Goal: Complete application form

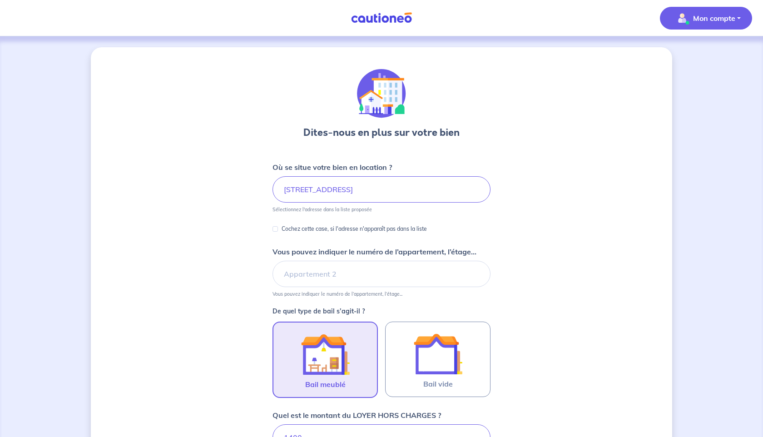
click at [725, 17] on p "Mon compte" at bounding box center [714, 18] width 42 height 11
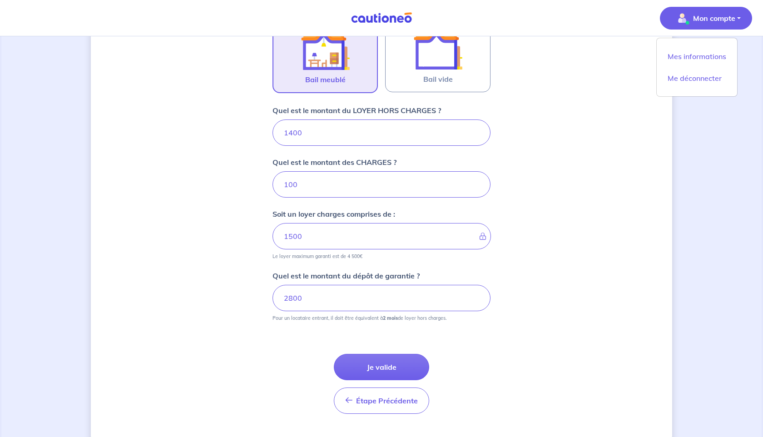
scroll to position [303, 0]
click at [299, 185] on input "100" at bounding box center [382, 186] width 218 height 26
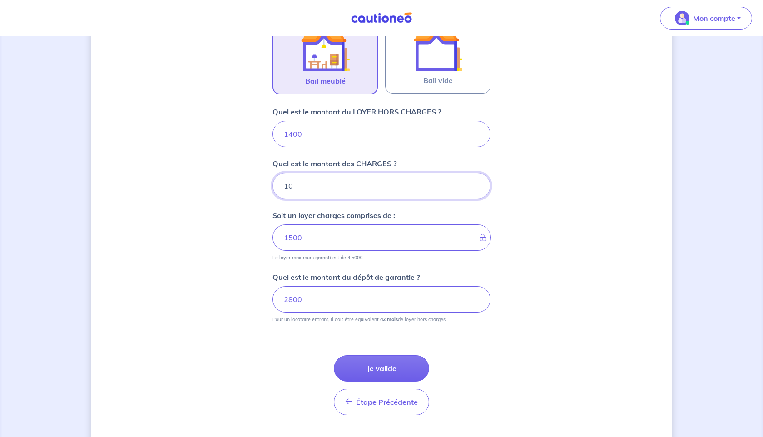
type input "1"
type input "1400"
type input "50"
type input "1450"
type input "50"
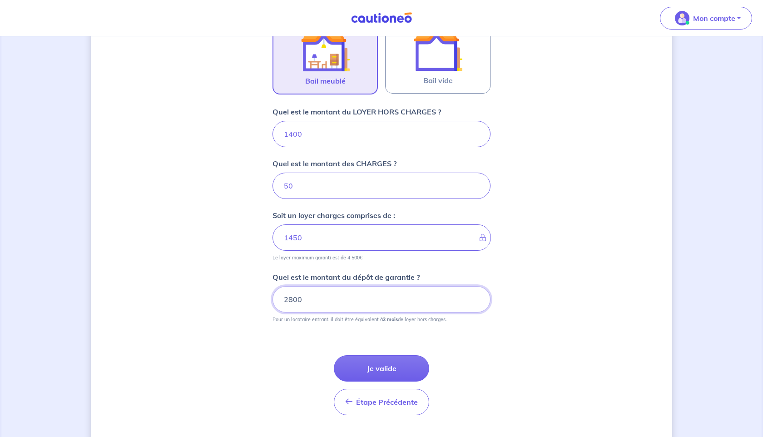
click at [317, 300] on input "2800" at bounding box center [382, 299] width 218 height 26
click at [368, 371] on button "Je valide" at bounding box center [381, 368] width 95 height 26
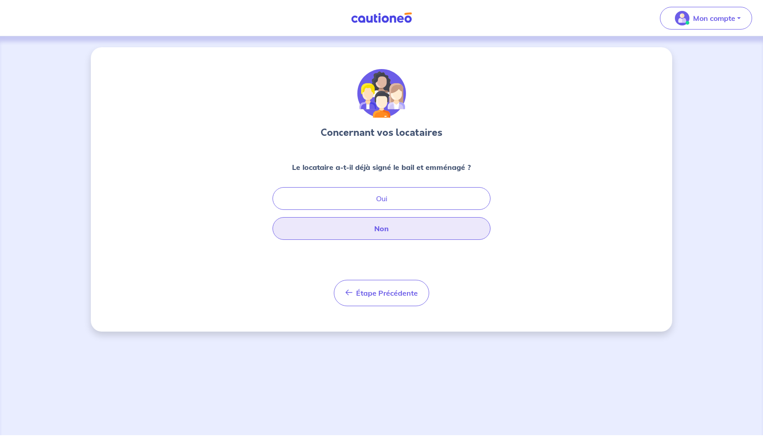
click at [380, 236] on button "Non" at bounding box center [382, 228] width 218 height 23
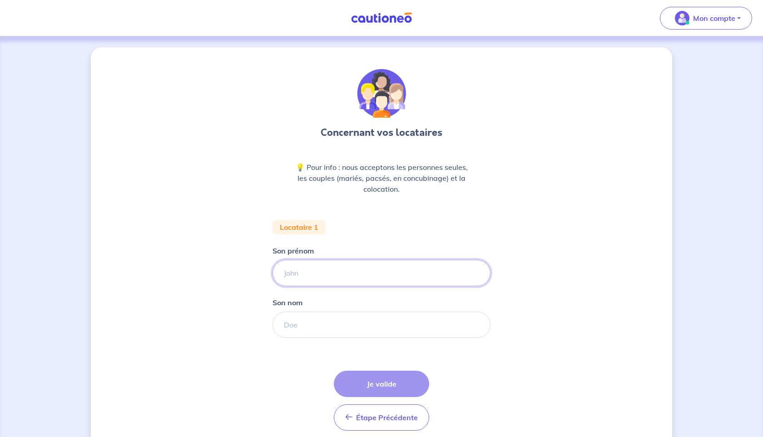
click at [348, 272] on input "Son prénom" at bounding box center [382, 273] width 218 height 26
type input "[PERSON_NAME]"
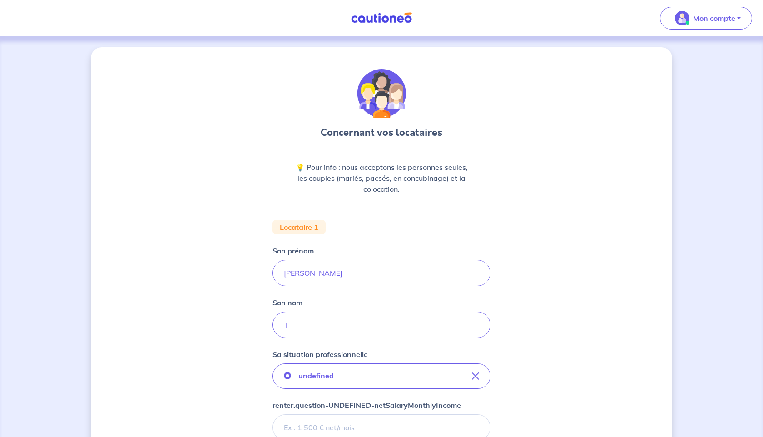
scroll to position [4, 0]
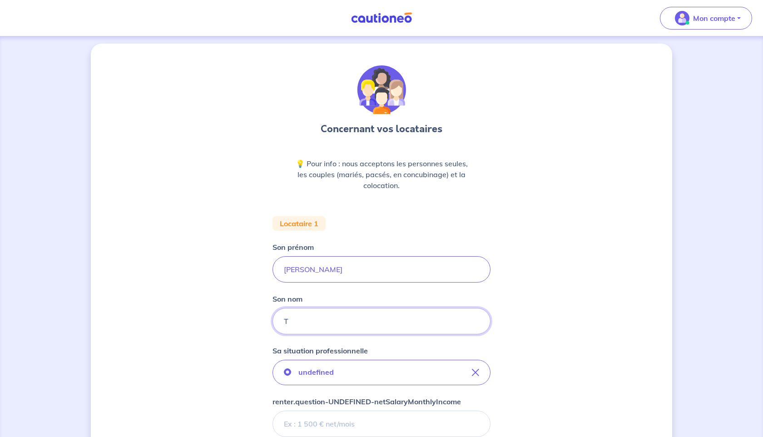
click at [314, 321] on input "T" at bounding box center [382, 321] width 218 height 26
type input "Tchen"
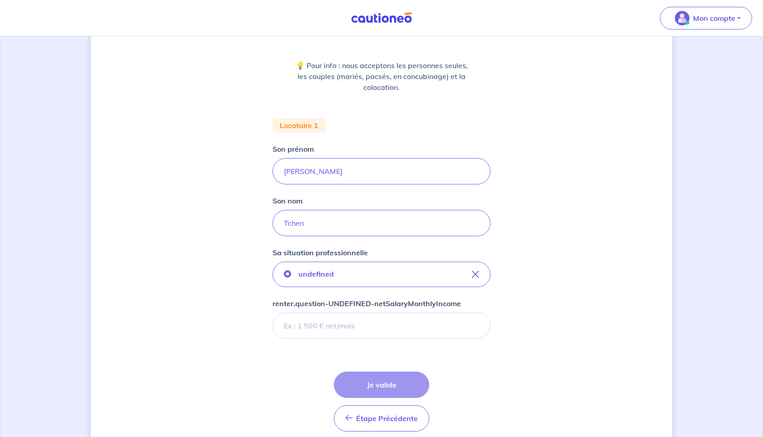
scroll to position [112, 0]
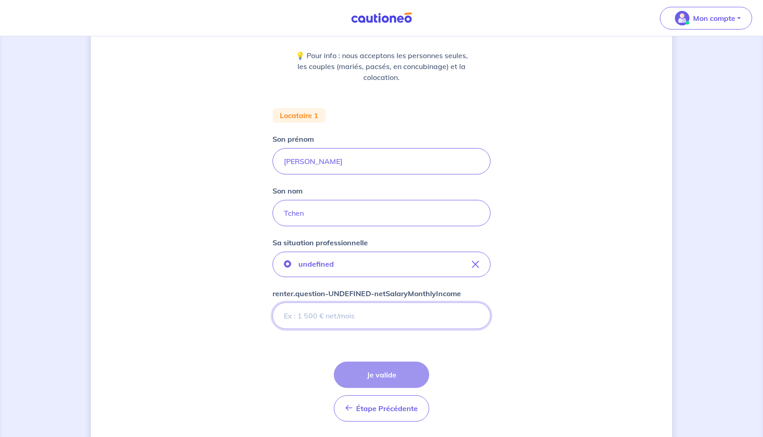
click at [318, 315] on input "renter.question-UNDEFINED-netSalaryMonthlyIncome" at bounding box center [382, 316] width 218 height 26
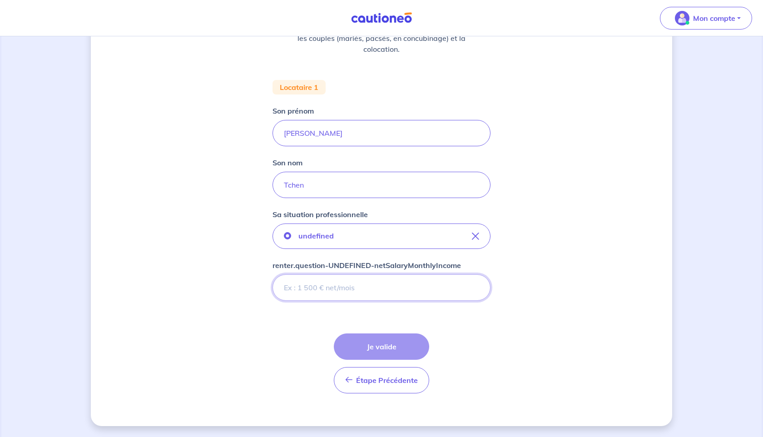
click at [358, 283] on input "renter.question-UNDEFINED-netSalaryMonthlyIncome" at bounding box center [382, 287] width 218 height 26
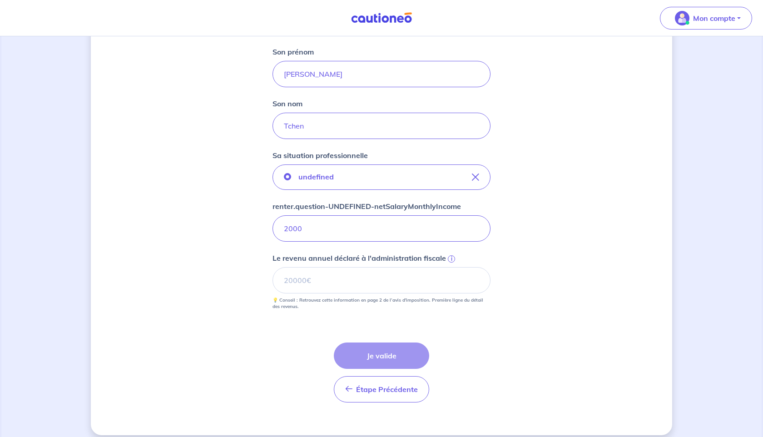
scroll to position [208, 0]
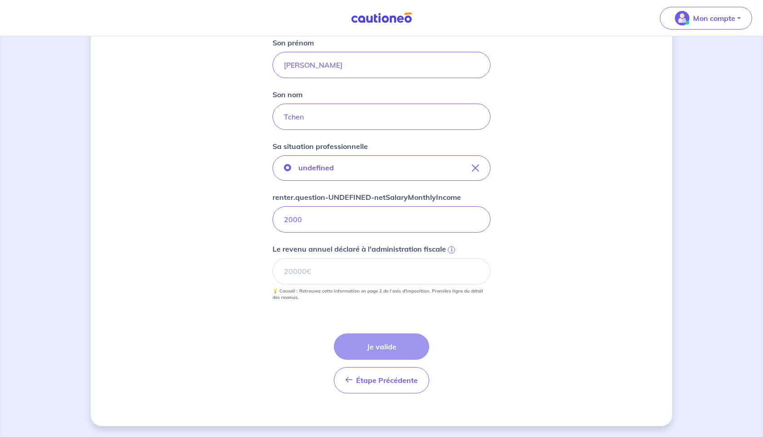
click at [377, 341] on div "Étape Précédente Précédent Je valide Je valide" at bounding box center [381, 363] width 95 height 60
click at [337, 274] on input "Le revenu annuel déclaré à l'administration fiscale i" at bounding box center [382, 271] width 218 height 26
drag, startPoint x: 372, startPoint y: 231, endPoint x: 265, endPoint y: 221, distance: 107.7
click at [265, 221] on div "Concernant vos locataires 💡 Pour info : nous acceptons les personnes seules, le…" at bounding box center [382, 132] width 582 height 587
click at [476, 219] on input "0.01" at bounding box center [382, 219] width 218 height 26
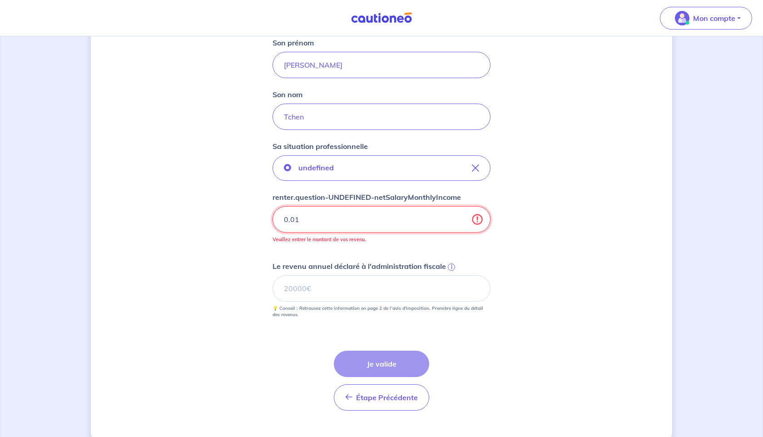
click at [476, 219] on input "0.01" at bounding box center [382, 219] width 218 height 26
click at [429, 219] on input "0.01" at bounding box center [382, 219] width 218 height 26
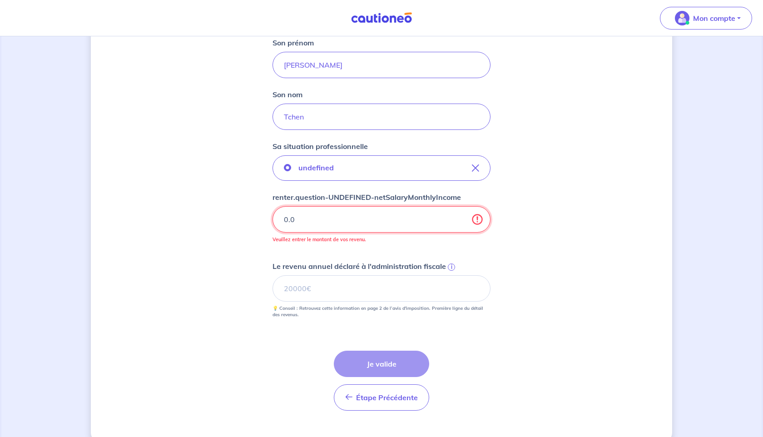
type input "0"
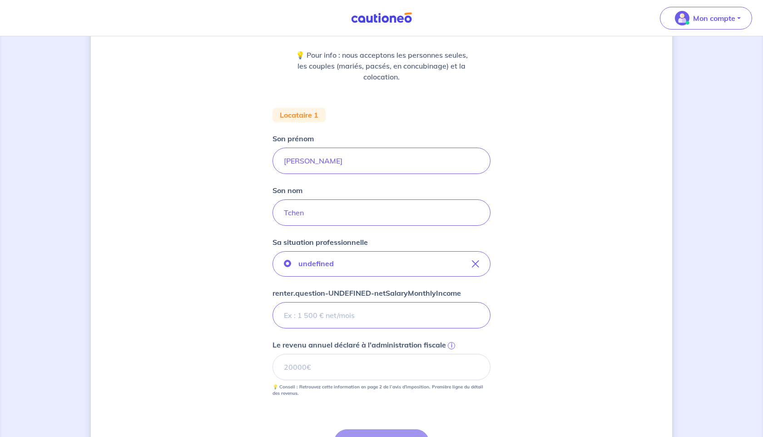
scroll to position [115, 0]
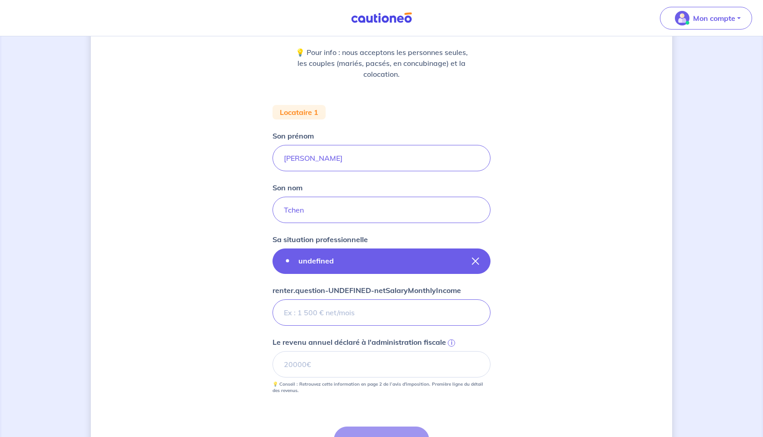
click at [474, 260] on icon "button" at bounding box center [475, 261] width 7 height 7
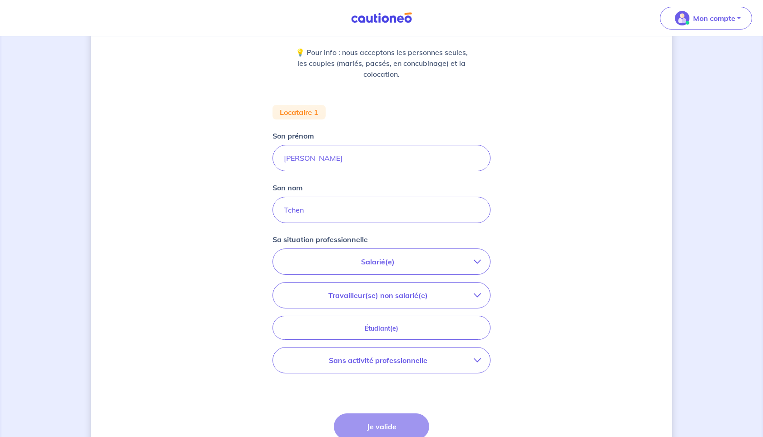
click at [395, 297] on p "Travailleur(se) non salarié(e)" at bounding box center [378, 295] width 192 height 11
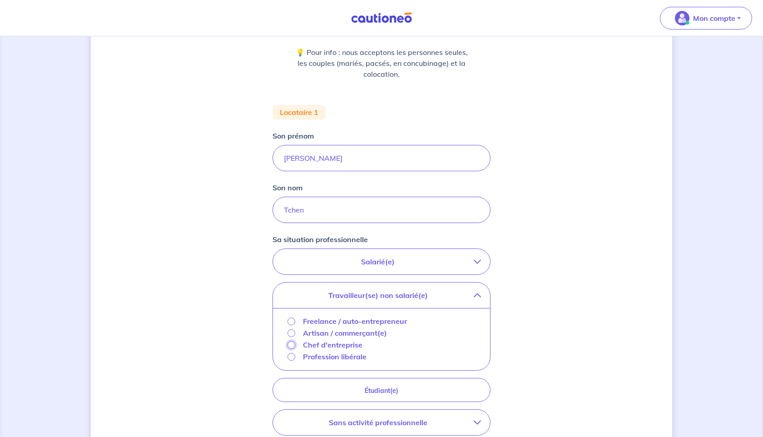
click at [292, 347] on input "Chef d'entreprise" at bounding box center [292, 345] width 8 height 8
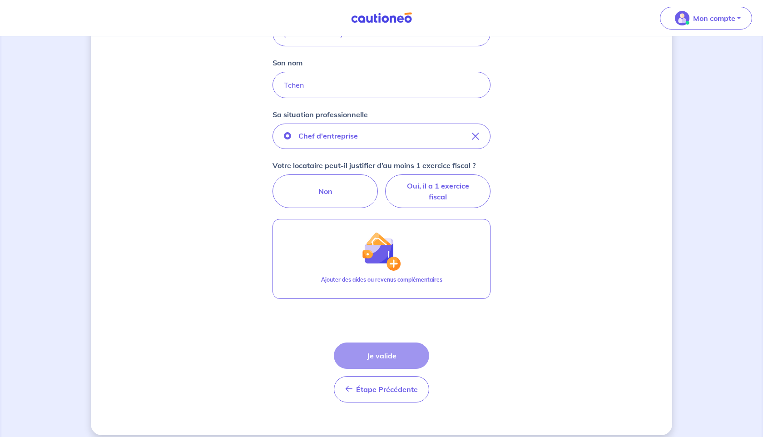
scroll to position [249, 0]
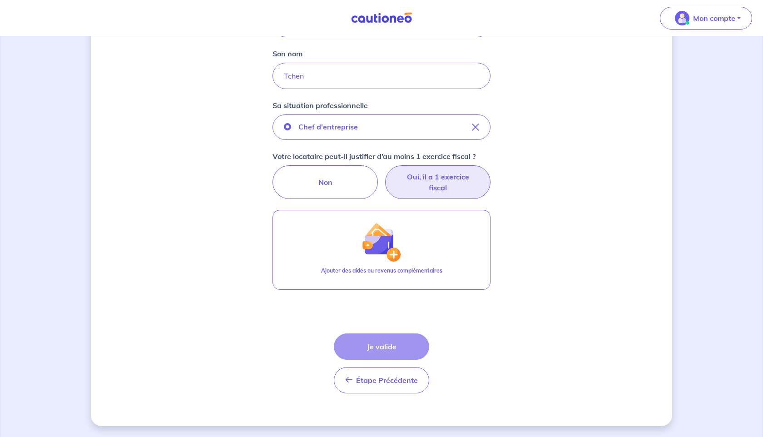
click at [419, 180] on label "Oui, il a 1 exercice fiscal" at bounding box center [437, 182] width 105 height 34
click at [385, 171] on input "Oui, il a 1 exercice fiscal" at bounding box center [382, 168] width 6 height 6
radio input "true"
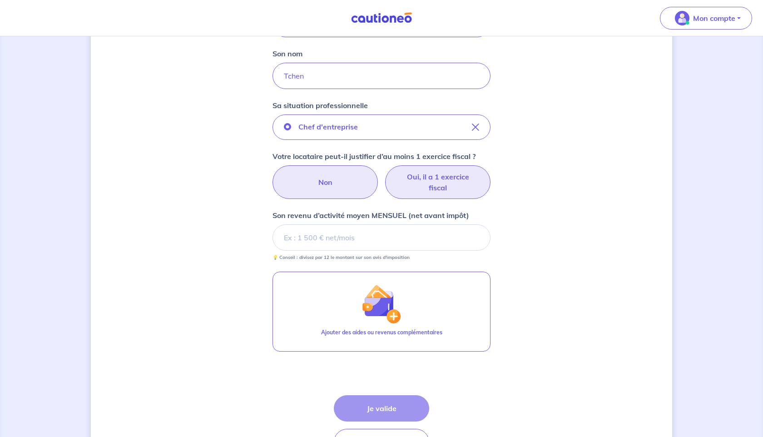
click at [339, 178] on label "Non" at bounding box center [325, 182] width 105 height 34
click at [379, 171] on input "Non" at bounding box center [382, 168] width 6 height 6
radio input "true"
click at [339, 178] on label "Non" at bounding box center [325, 182] width 105 height 34
click at [379, 171] on input "Non" at bounding box center [382, 168] width 6 height 6
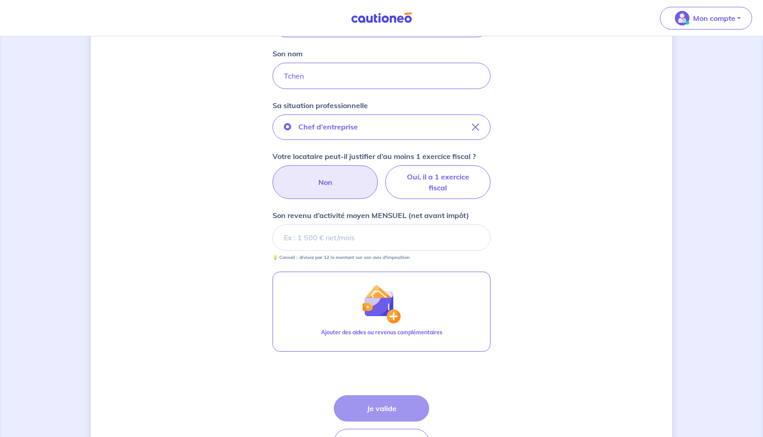
click at [308, 183] on label "Non" at bounding box center [325, 182] width 105 height 34
click at [379, 171] on input "Non" at bounding box center [382, 168] width 6 height 6
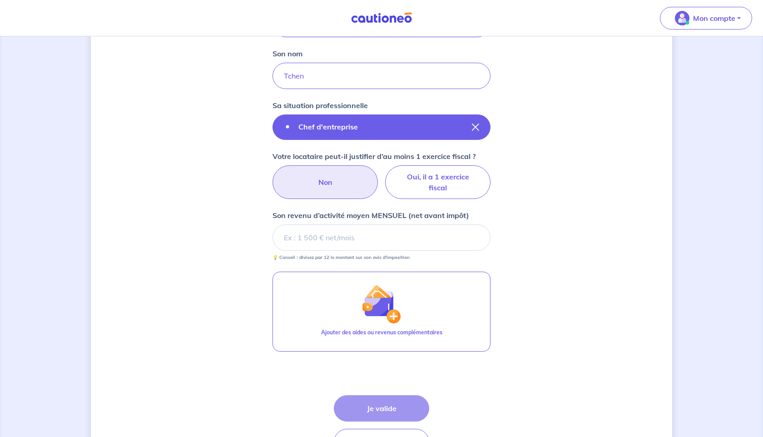
click at [479, 124] on icon "button" at bounding box center [475, 127] width 7 height 7
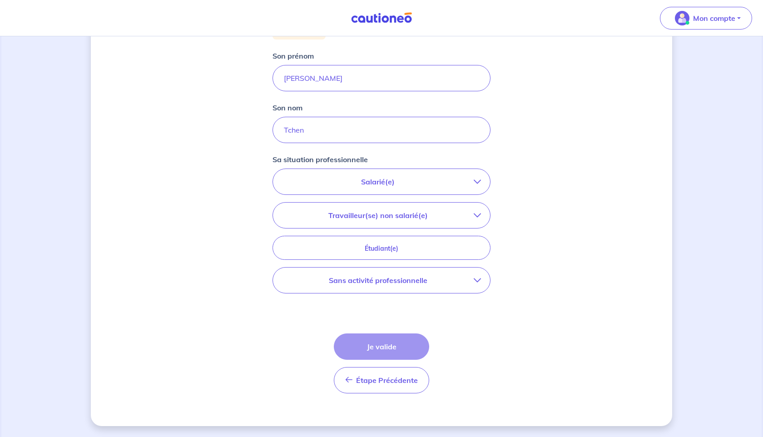
click at [378, 282] on p "Sans activité professionnelle" at bounding box center [378, 280] width 192 height 11
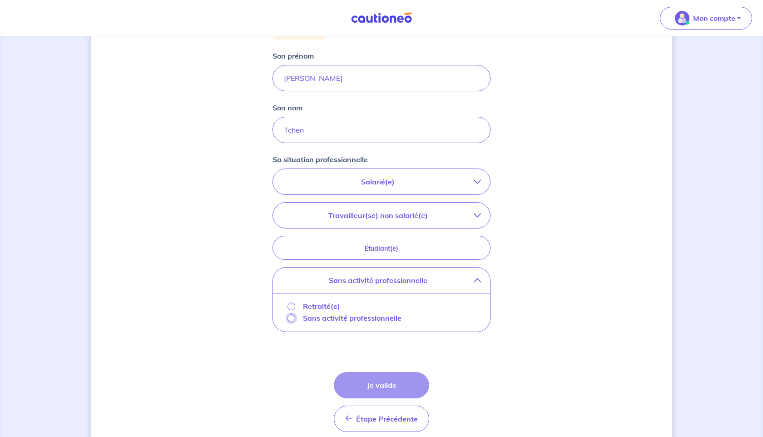
click at [288, 320] on input "Sans activité professionnelle" at bounding box center [292, 318] width 8 height 8
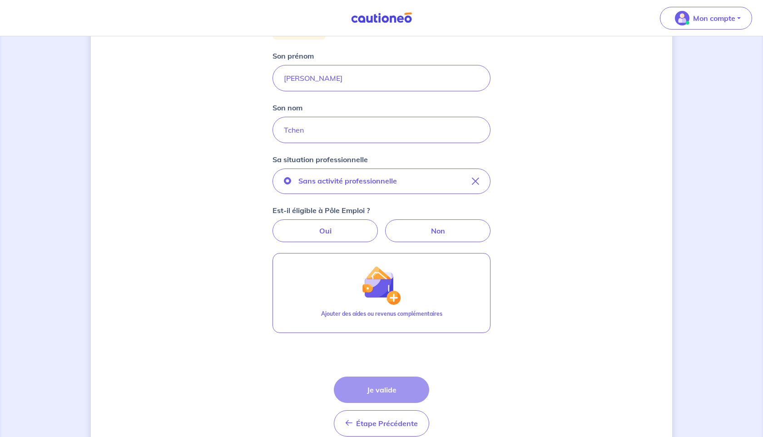
scroll to position [199, 0]
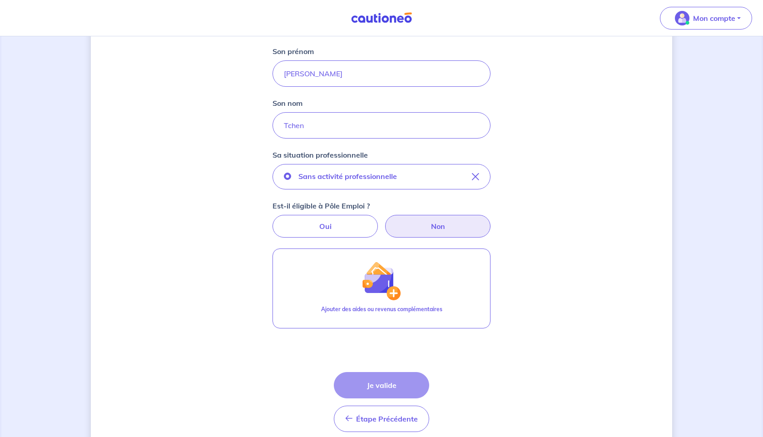
click at [392, 225] on label "Non" at bounding box center [437, 226] width 105 height 23
click at [385, 221] on input "Non" at bounding box center [382, 218] width 6 height 6
radio input "true"
click at [435, 226] on label "Non" at bounding box center [437, 226] width 105 height 23
click at [385, 221] on input "Non" at bounding box center [382, 218] width 6 height 6
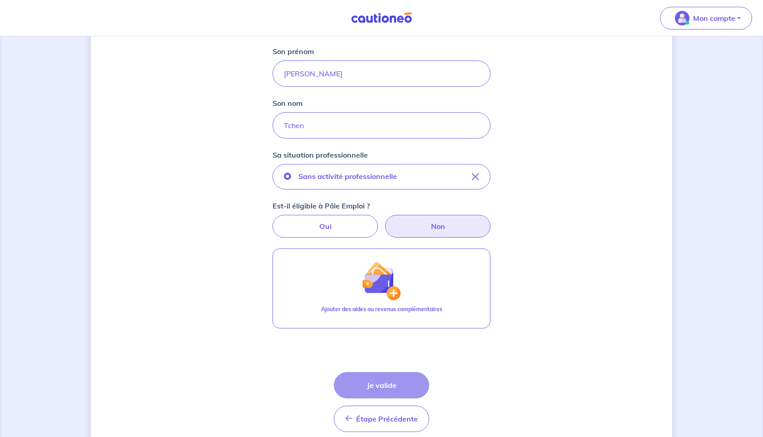
click at [383, 395] on div "Étape Précédente Précédent Je valide Je valide" at bounding box center [381, 402] width 95 height 60
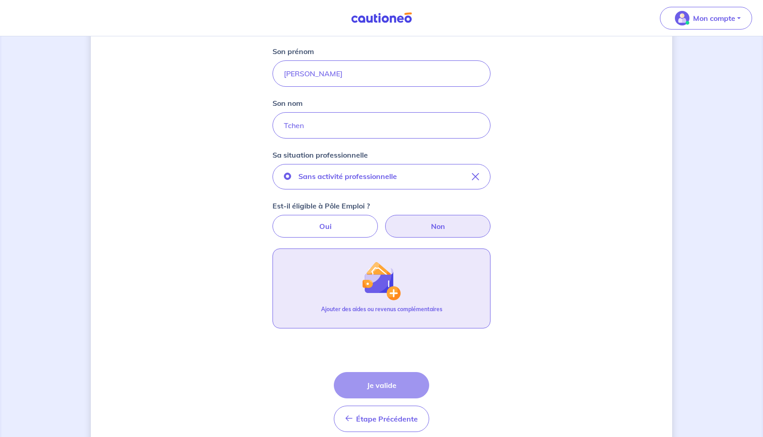
click at [381, 299] on img "button" at bounding box center [381, 280] width 39 height 39
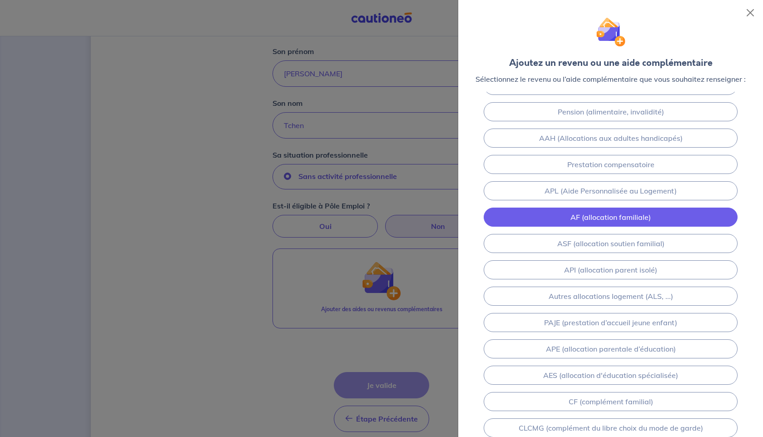
scroll to position [0, 0]
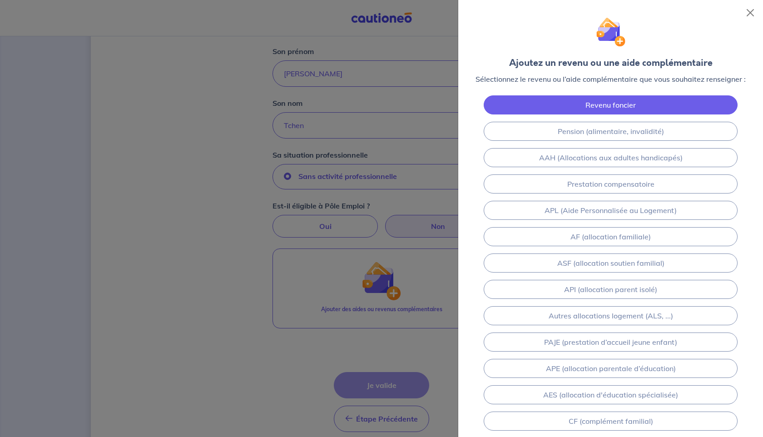
click at [604, 109] on link "Revenu foncier" at bounding box center [611, 104] width 254 height 19
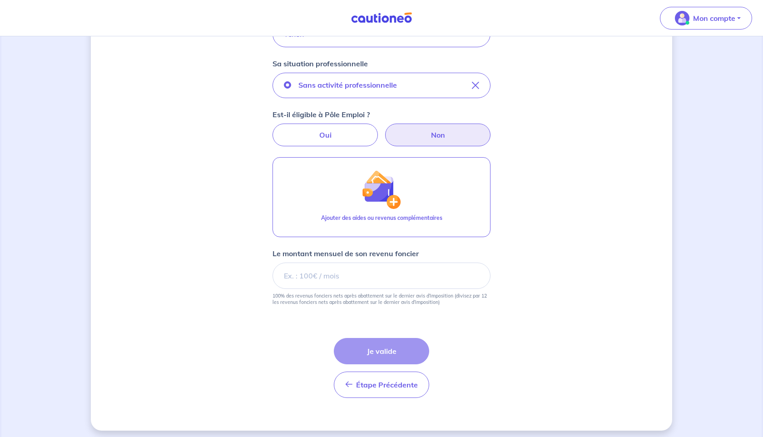
scroll to position [295, 0]
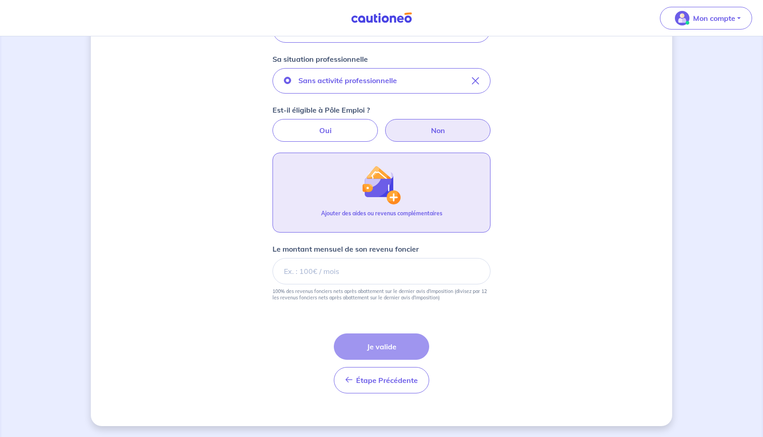
click at [403, 199] on button "Ajouter des aides ou revenus complémentaires" at bounding box center [382, 193] width 218 height 80
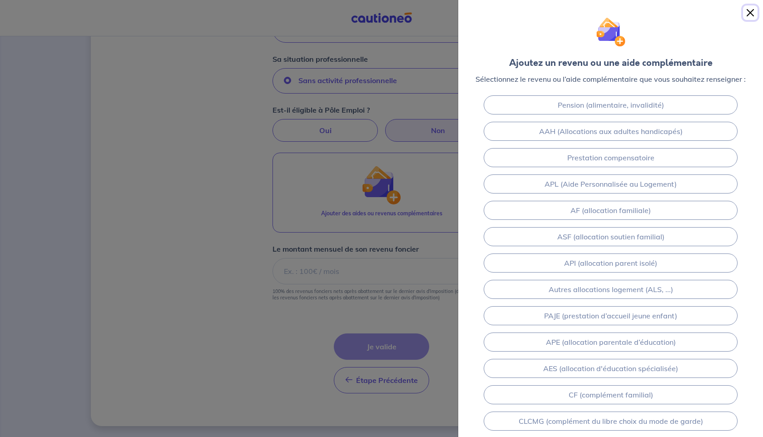
click at [751, 6] on button "Close" at bounding box center [750, 12] width 15 height 15
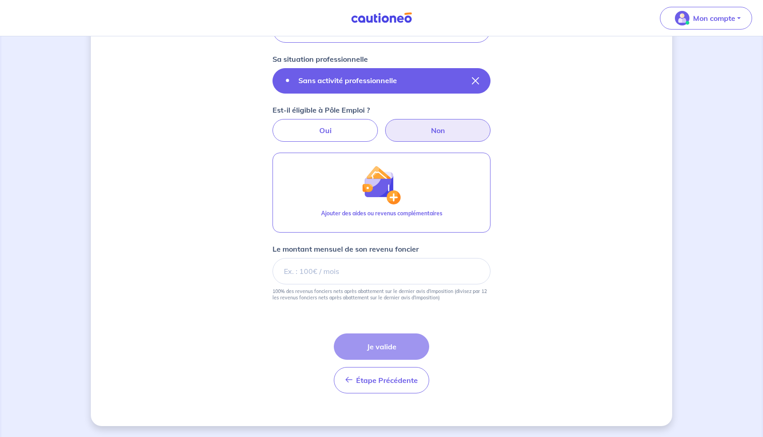
click at [487, 80] on button "Sans activité professionnelle" at bounding box center [382, 80] width 218 height 25
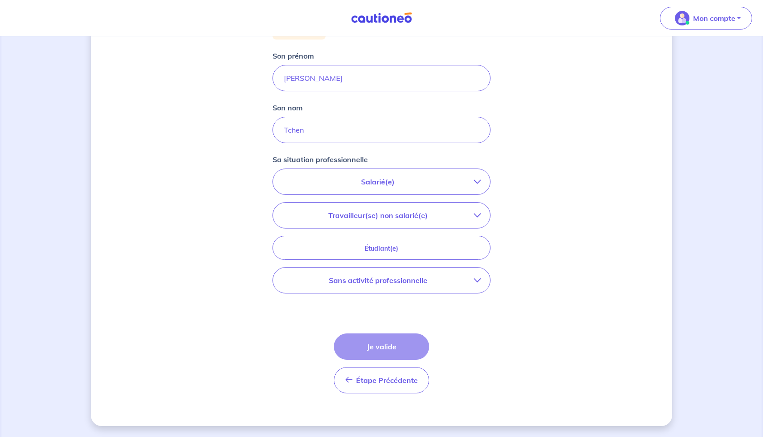
click at [391, 217] on p "Travailleur(se) non salarié(e)" at bounding box center [378, 215] width 192 height 11
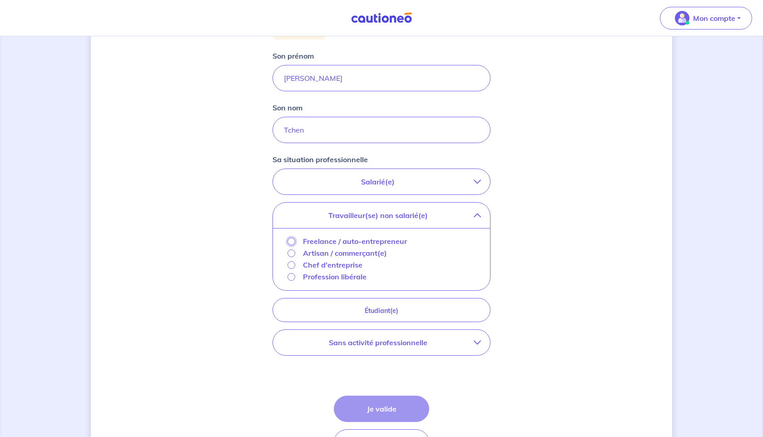
click at [293, 243] on input "Freelance / auto-entrepreneur" at bounding box center [292, 242] width 8 height 8
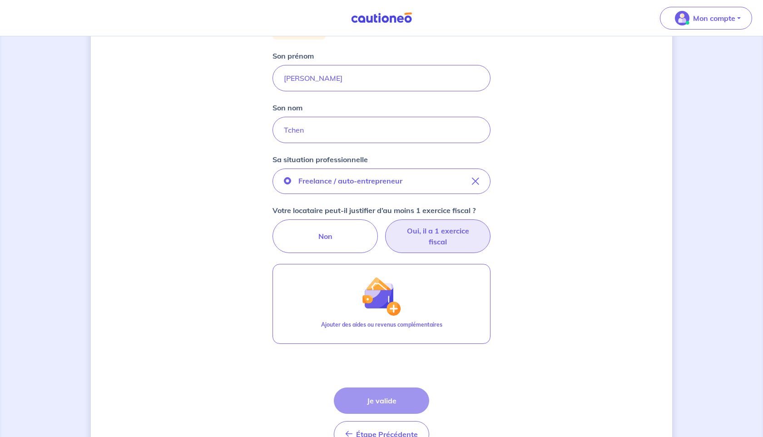
click at [423, 242] on label "Oui, il a 1 exercice fiscal" at bounding box center [437, 236] width 105 height 34
click at [385, 225] on input "Oui, il a 1 exercice fiscal" at bounding box center [382, 222] width 6 height 6
radio input "true"
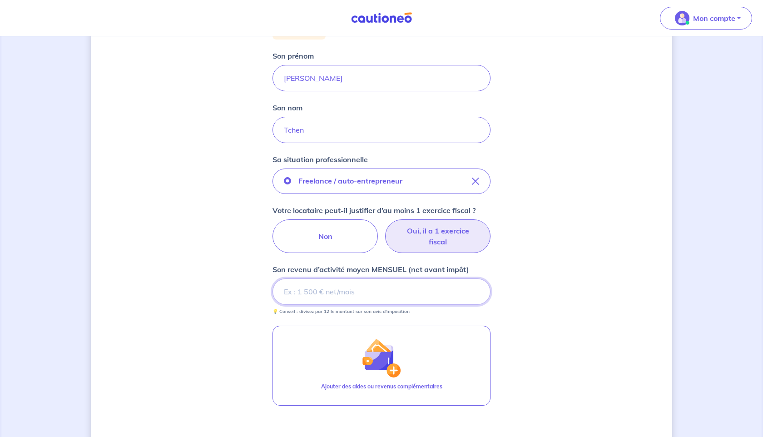
click at [376, 295] on input "Son revenu d’activité moyen MENSUEL (net avant impôt)" at bounding box center [382, 291] width 218 height 26
